Goal: Task Accomplishment & Management: Complete application form

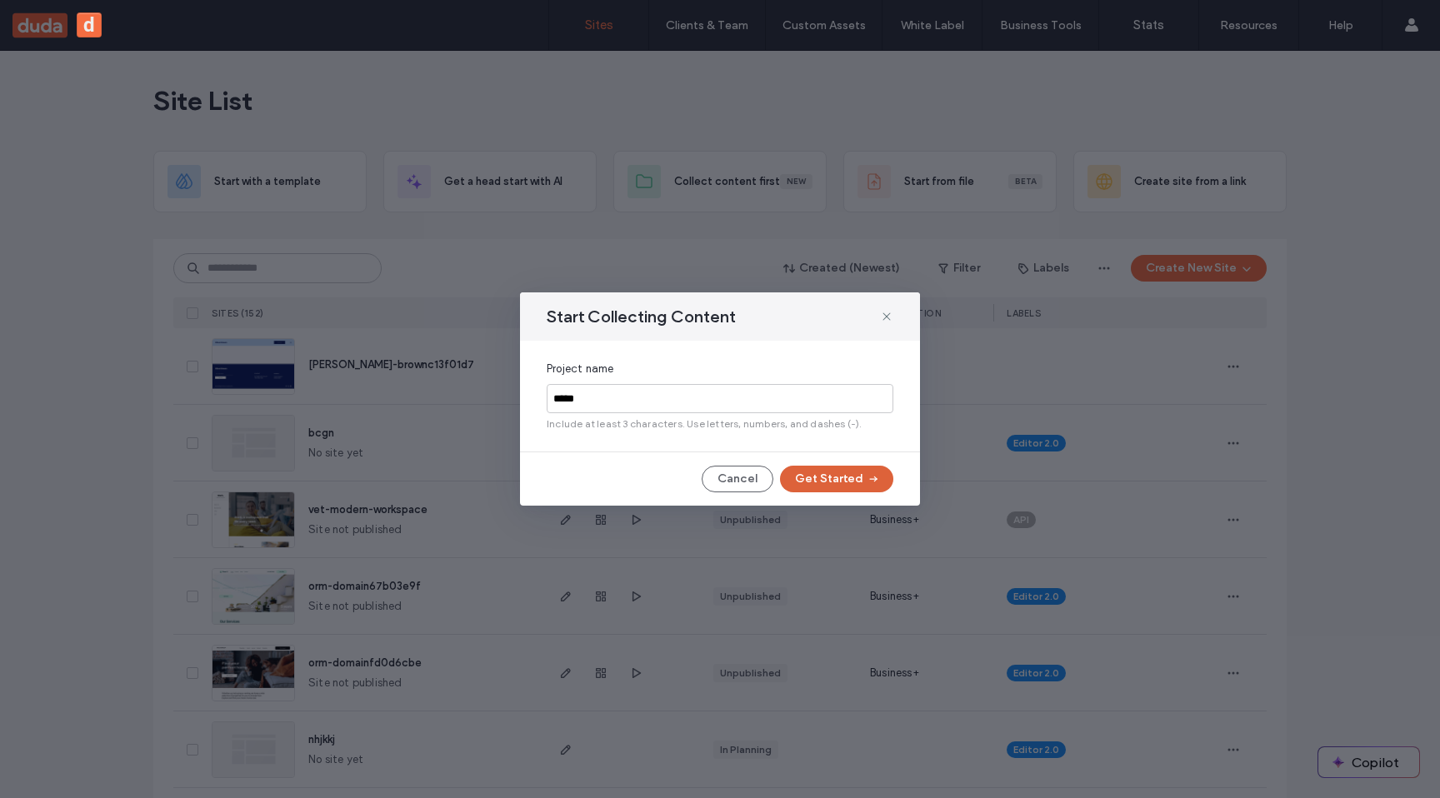
type input "*****"
click at [815, 490] on button "Get Started" at bounding box center [836, 479] width 113 height 27
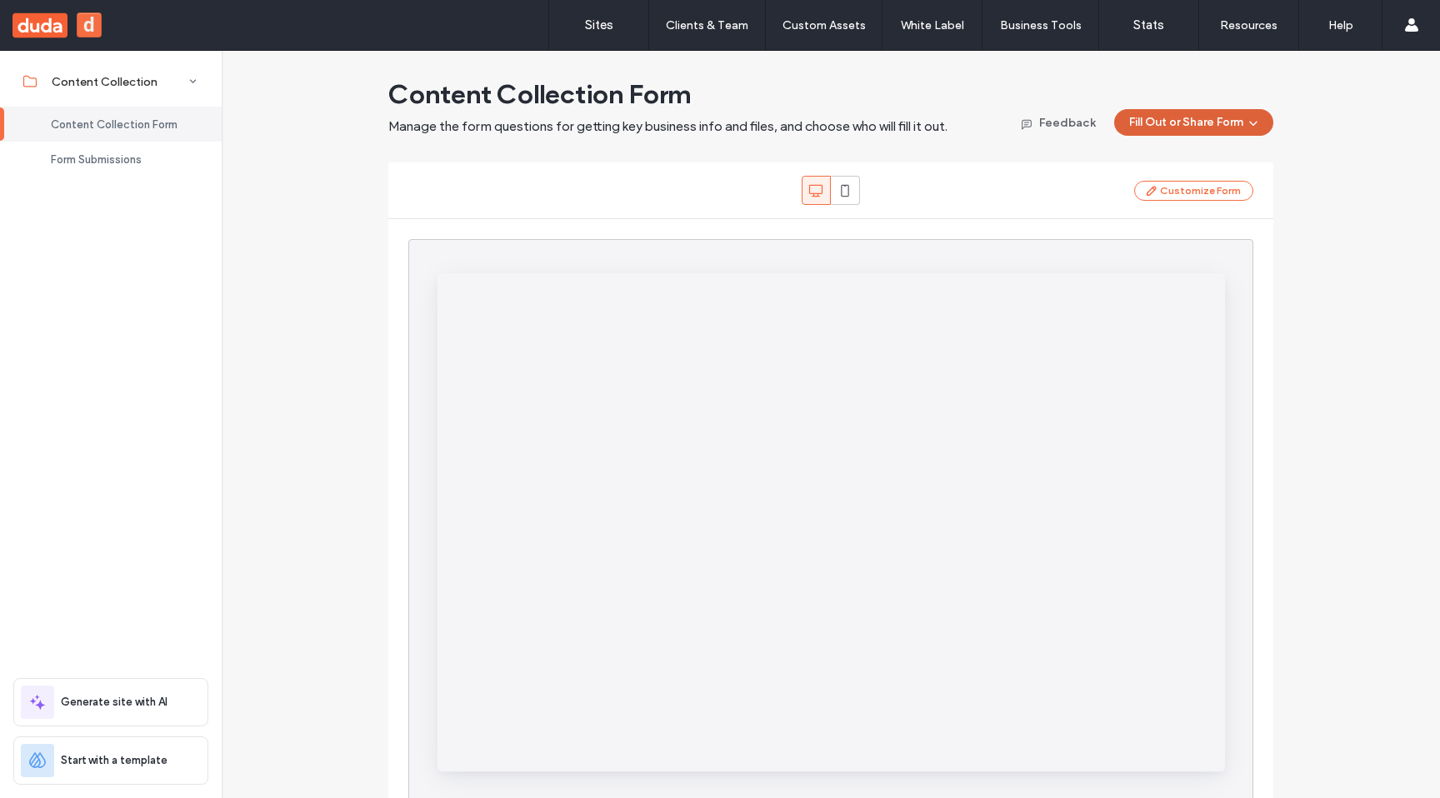
click at [1247, 120] on icon "button" at bounding box center [1253, 122] width 13 height 13
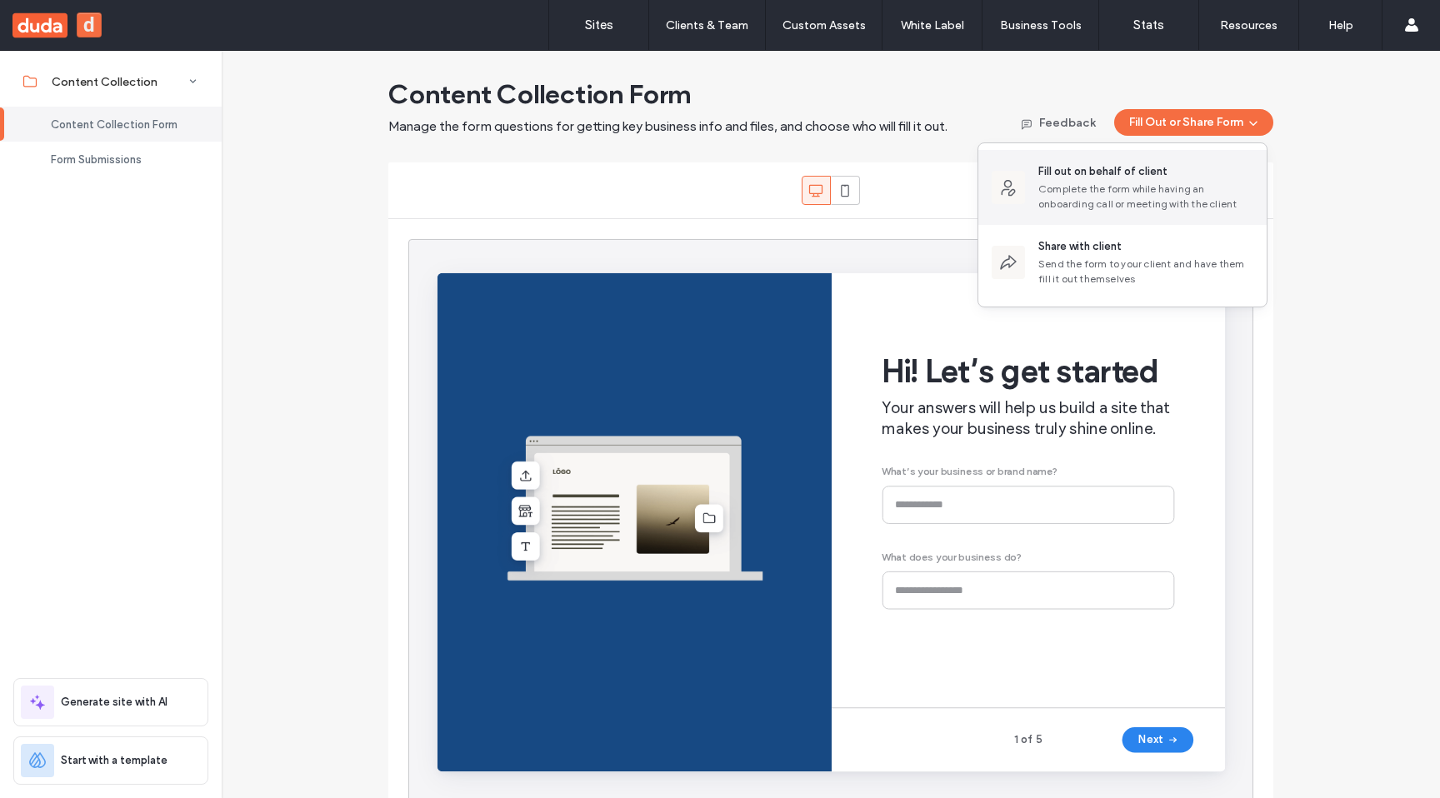
click at [1203, 172] on div "Fill out on behalf of client" at bounding box center [1146, 171] width 215 height 17
